Goal: Register for event/course

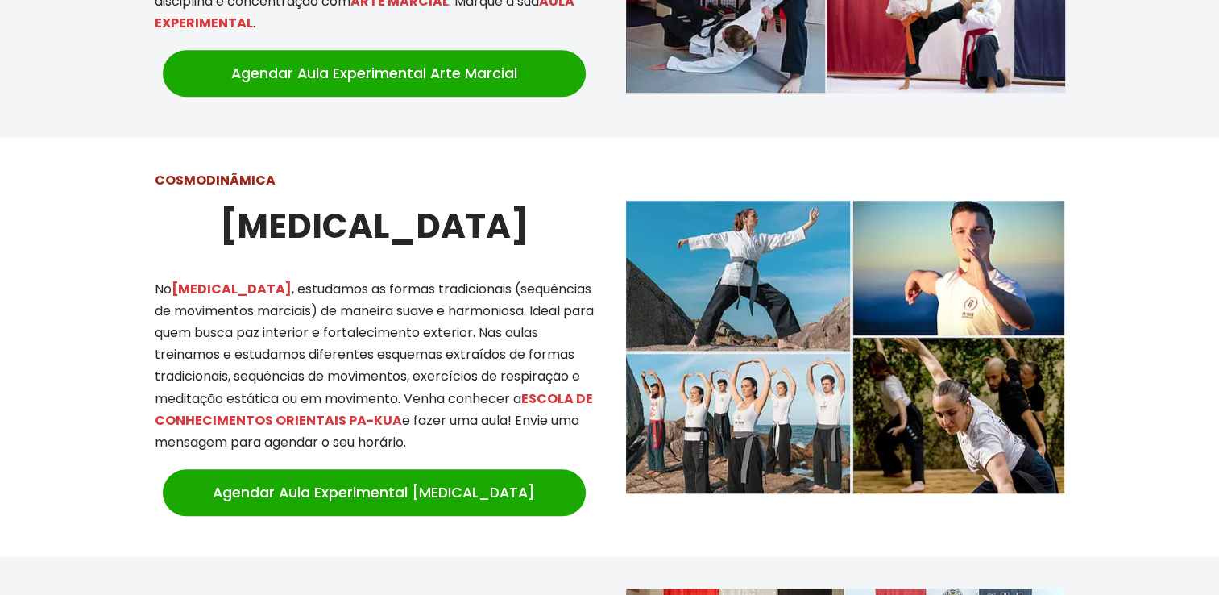
scroll to position [1369, 0]
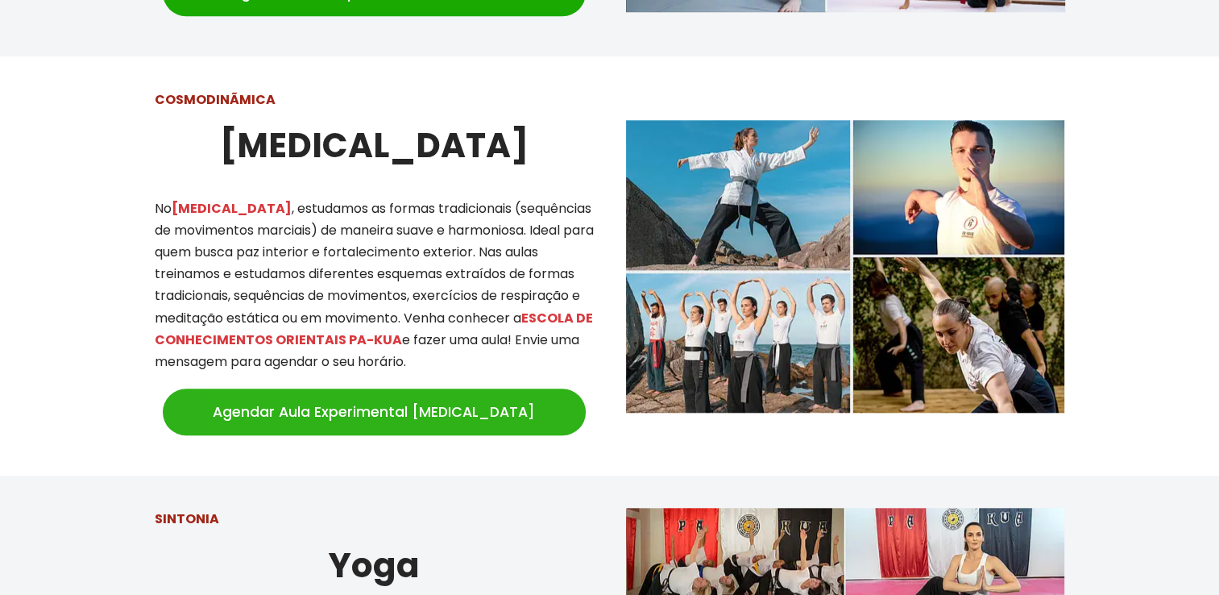
click at [375, 389] on link "Agendar Aula Experimental [MEDICAL_DATA]" at bounding box center [374, 411] width 423 height 47
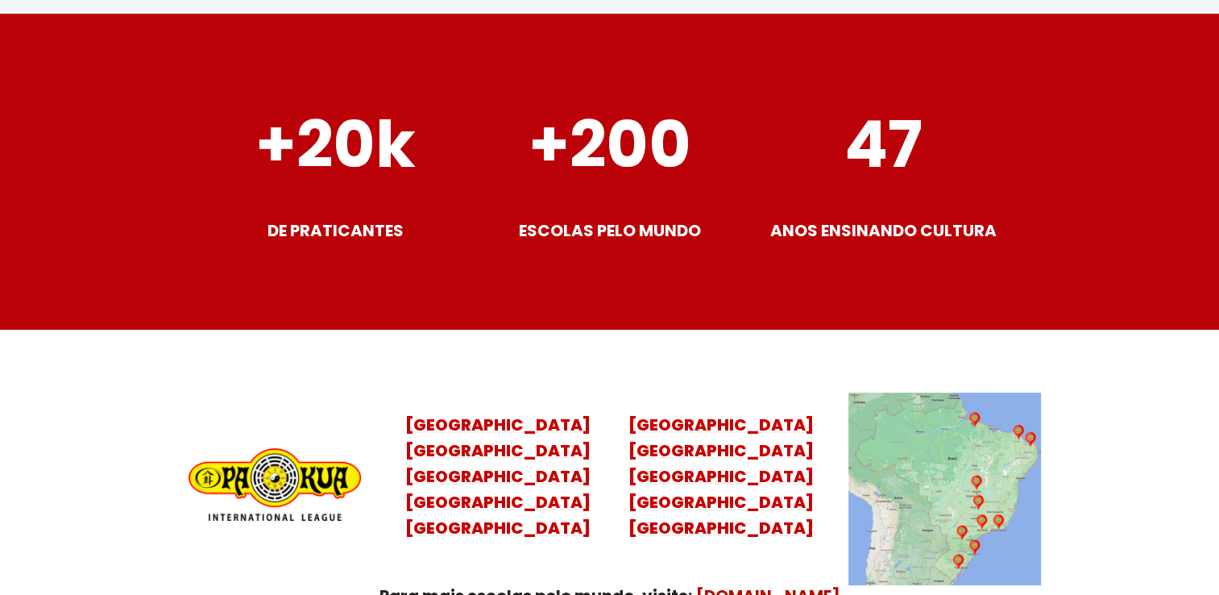
scroll to position [6515, 0]
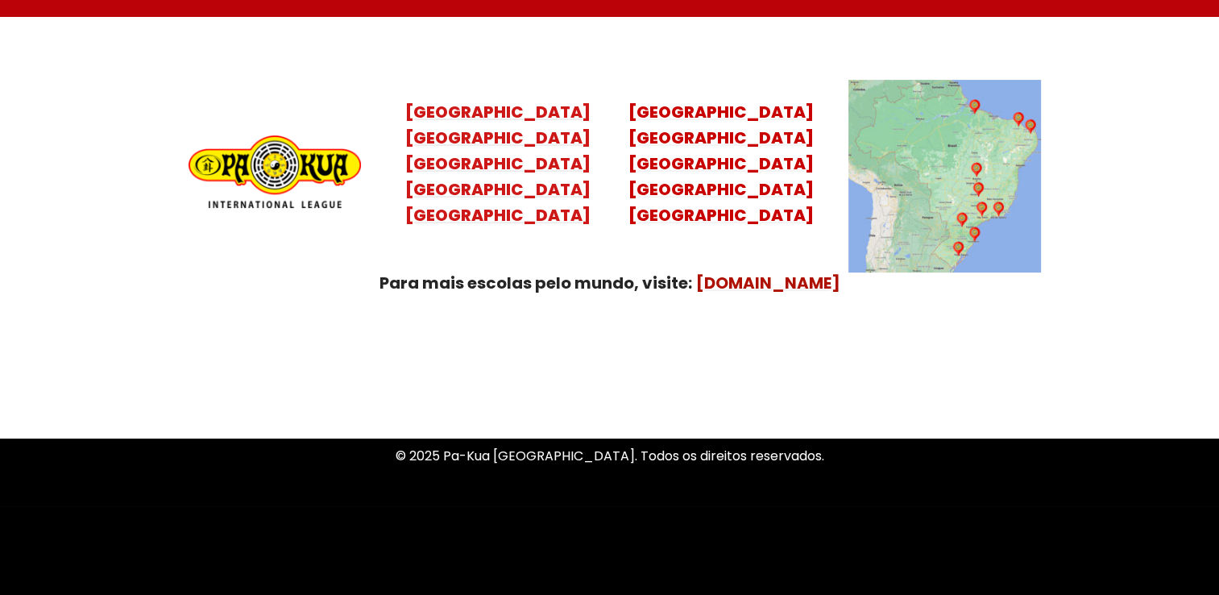
click at [520, 172] on mark "Santa Catarina Paraná São Paulo Rio de Janeiro" at bounding box center [497, 176] width 185 height 100
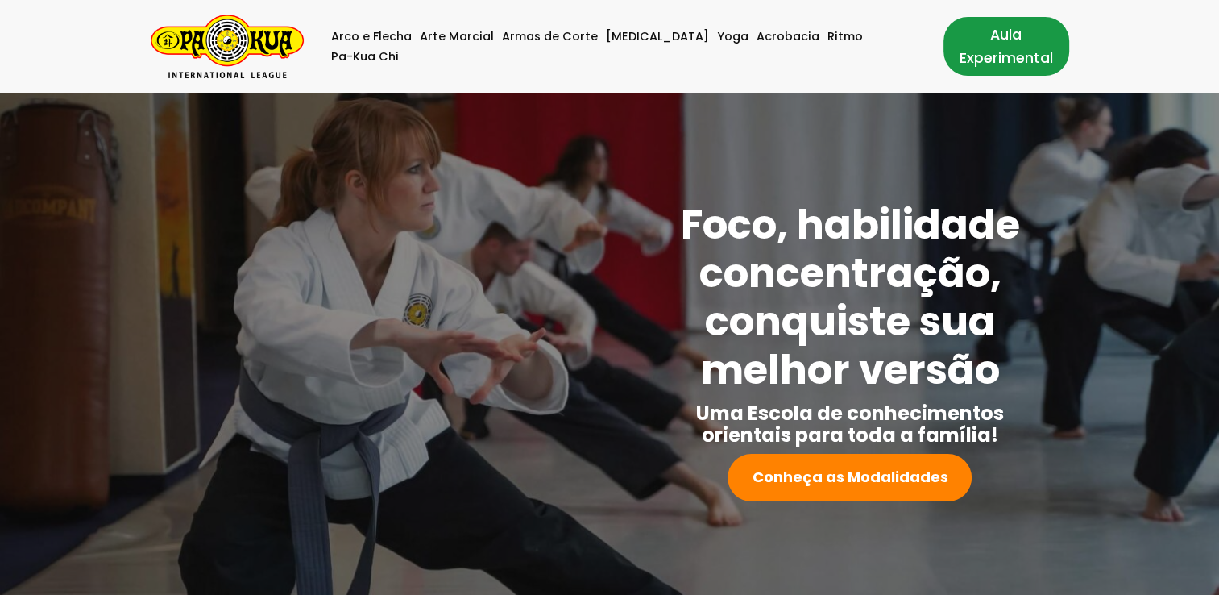
click at [971, 39] on link "Aula Experimental" at bounding box center [1006, 46] width 126 height 58
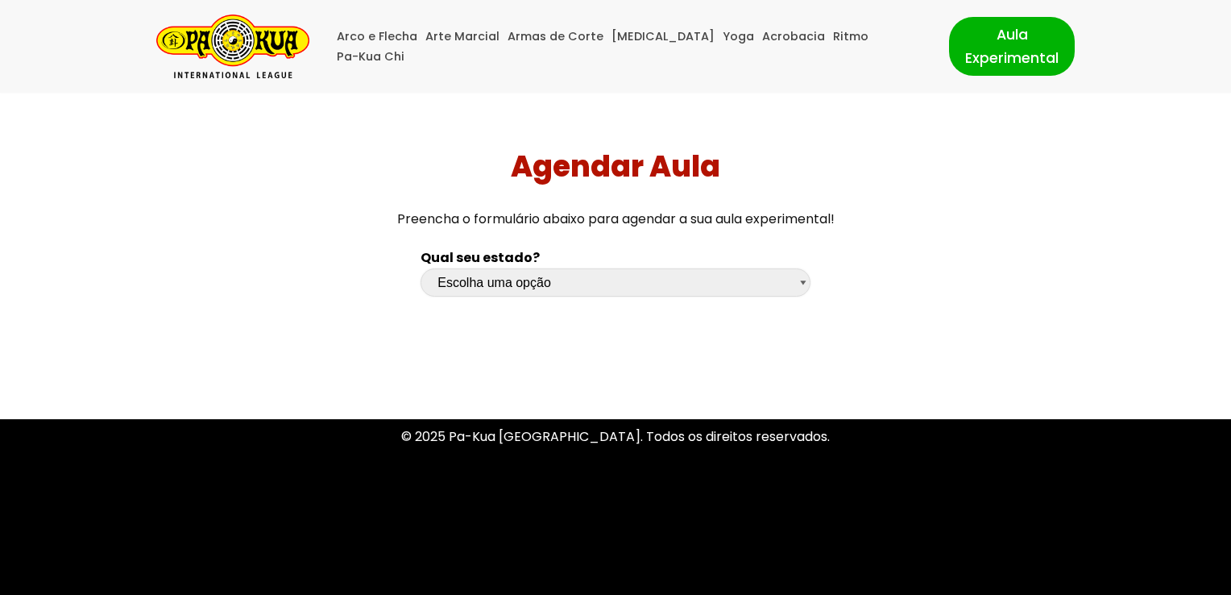
click at [485, 271] on select "Escolha uma opção Rio Grande do Sul Santa Catarina Paraná São Paulo Rio de Jane…" at bounding box center [615, 282] width 389 height 28
select select "sp"
click at [421, 268] on select "Escolha uma opção Rio Grande do Sul Santa Catarina Paraná São Paulo Rio de Jane…" at bounding box center [615, 282] width 389 height 28
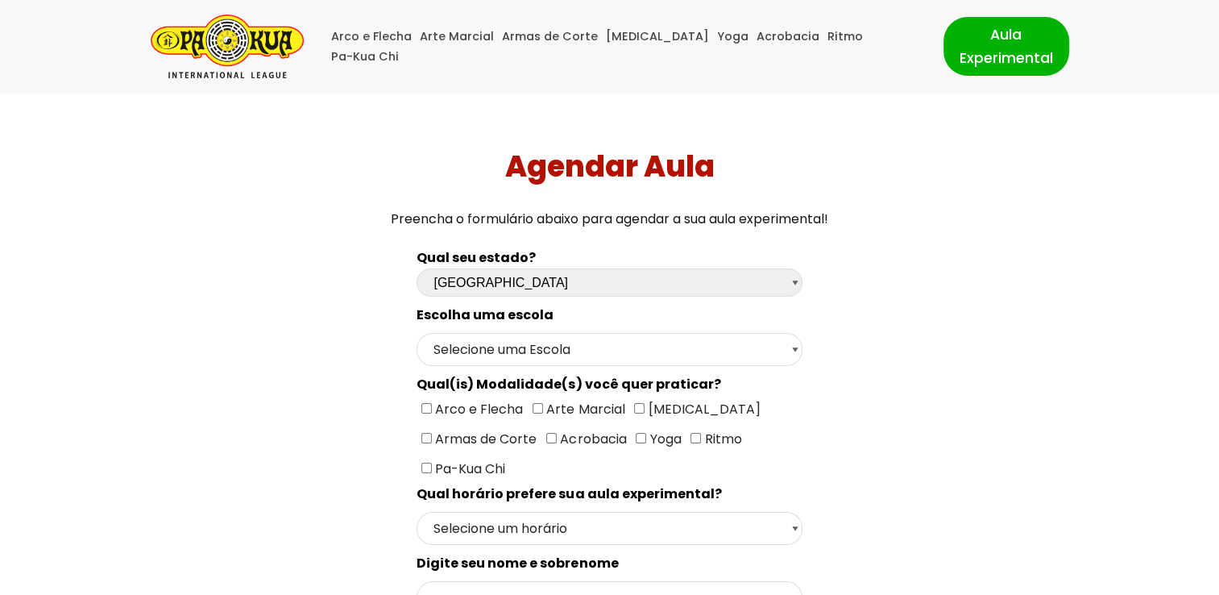
click at [219, 44] on img "Pa-Kua Brasil Uma Escola de conhecimentos orientais para toda a família. Foco, …" at bounding box center [227, 47] width 153 height 64
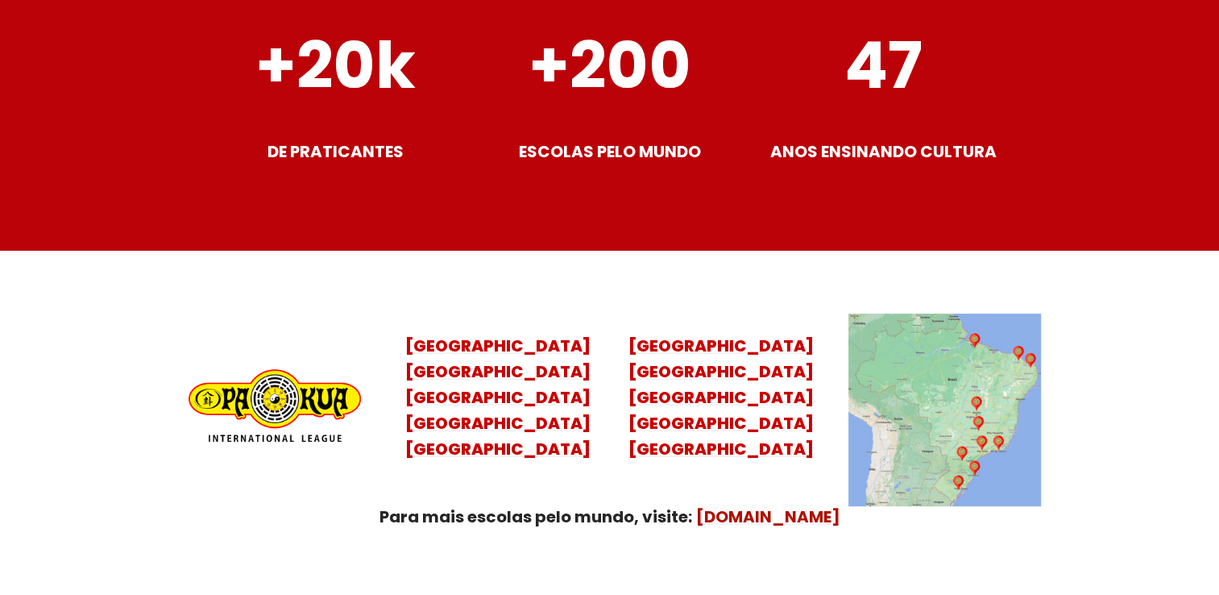
scroll to position [6445, 0]
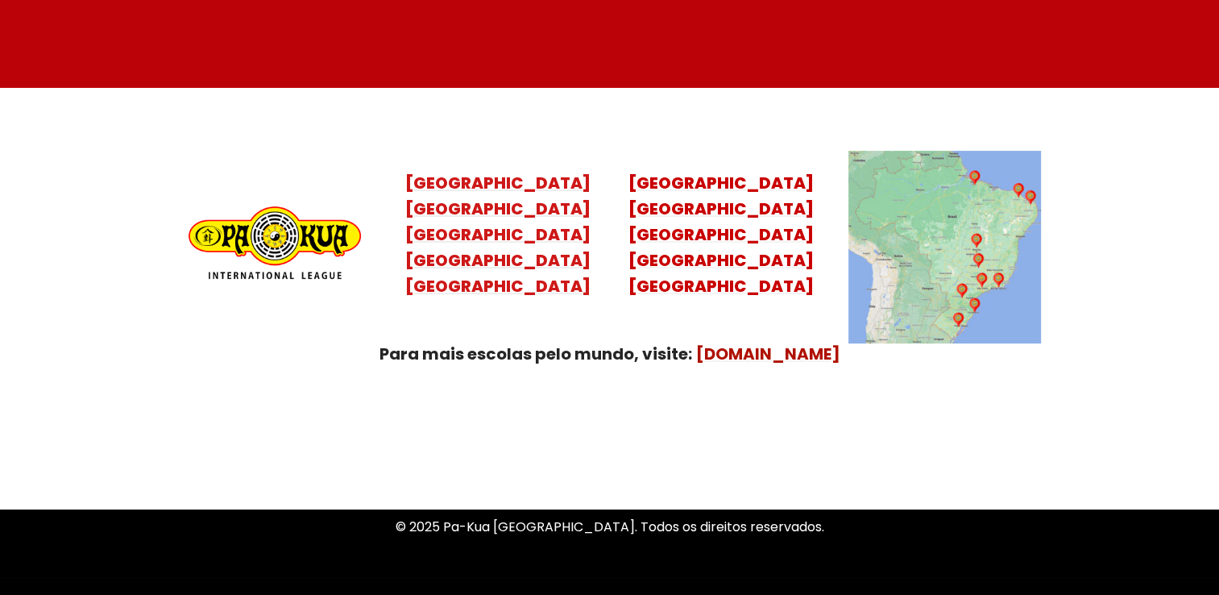
click at [500, 238] on mark "Santa Catarina Paraná São Paulo Rio de Janeiro" at bounding box center [497, 247] width 185 height 100
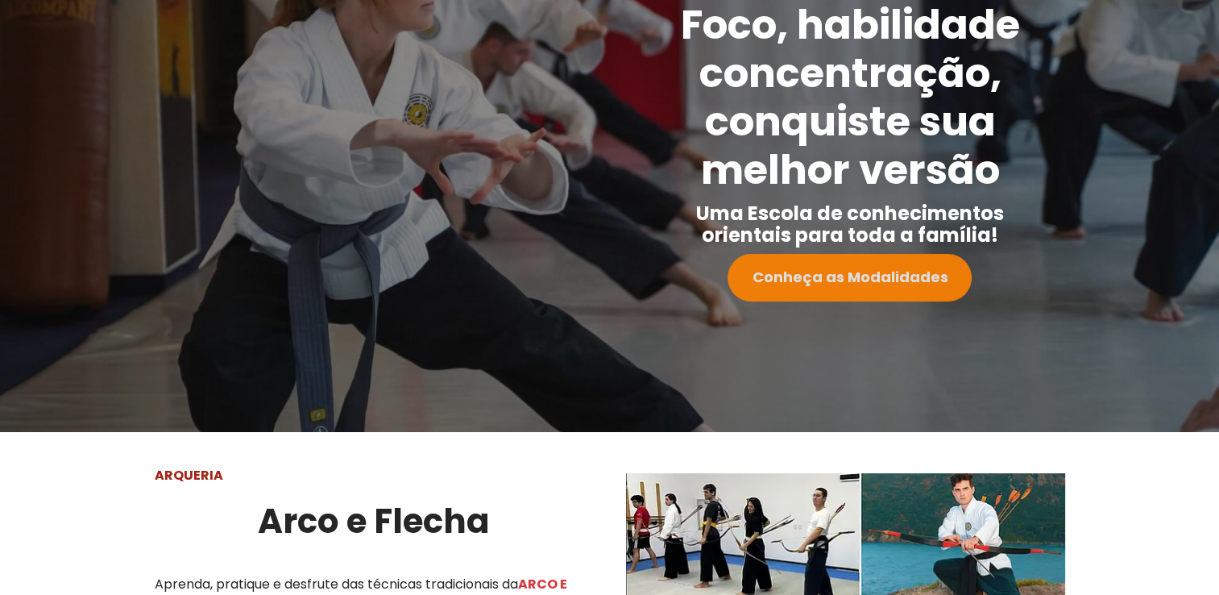
click at [864, 291] on link "Conheça as Modalidades" at bounding box center [849, 278] width 244 height 48
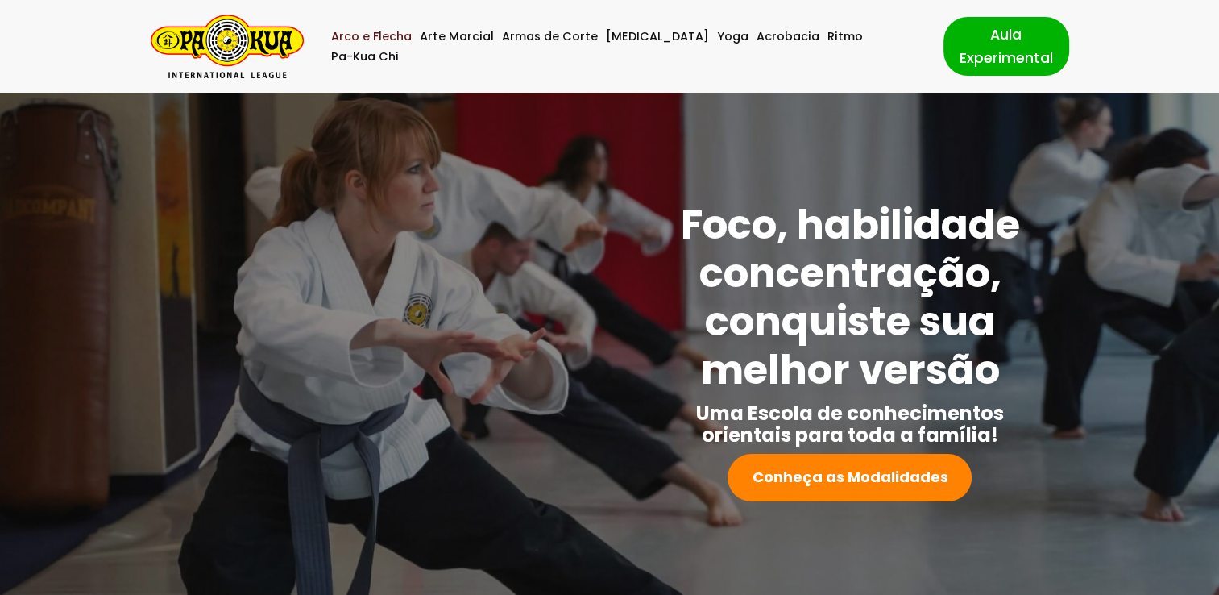
click at [402, 47] on link "Arco e Flecha" at bounding box center [371, 37] width 81 height 20
